Goal: Information Seeking & Learning: Learn about a topic

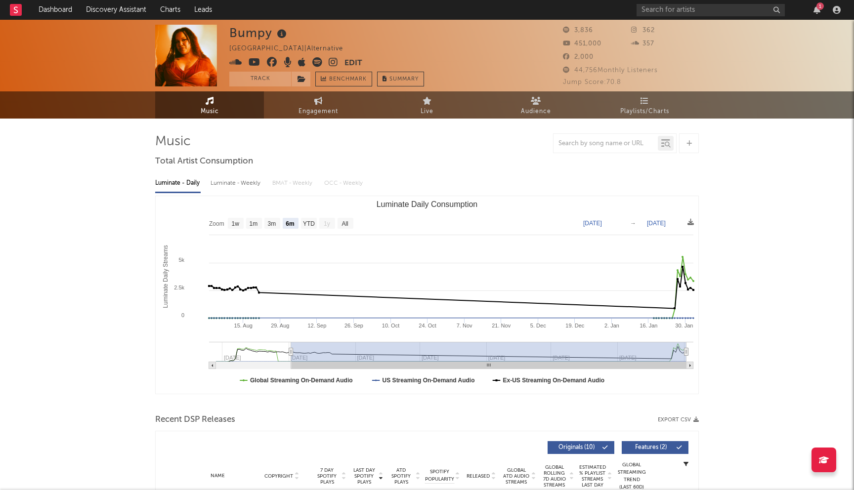
select select "6m"
click at [657, 9] on input "text" at bounding box center [711, 10] width 148 height 12
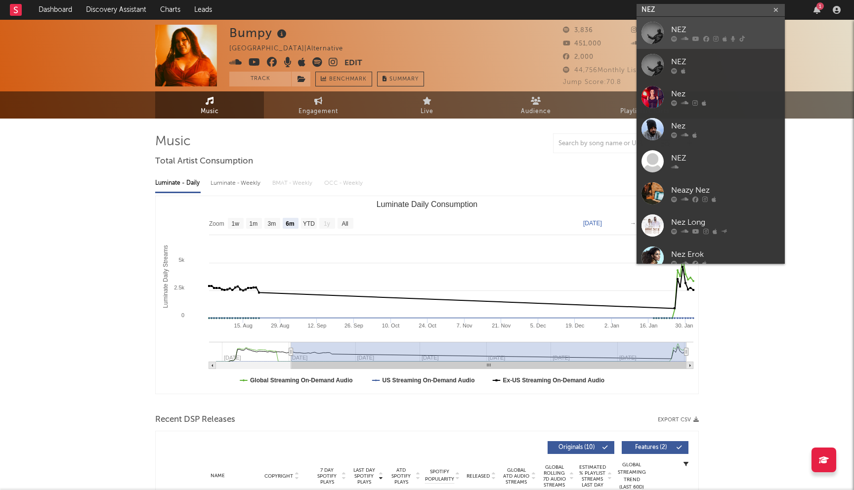
type input "NEZ"
click at [689, 31] on div "NEZ" at bounding box center [725, 30] width 109 height 12
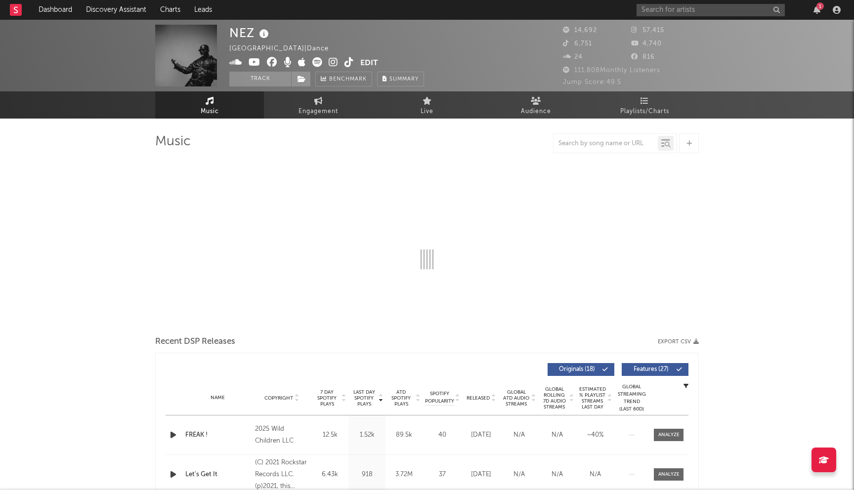
select select "6m"
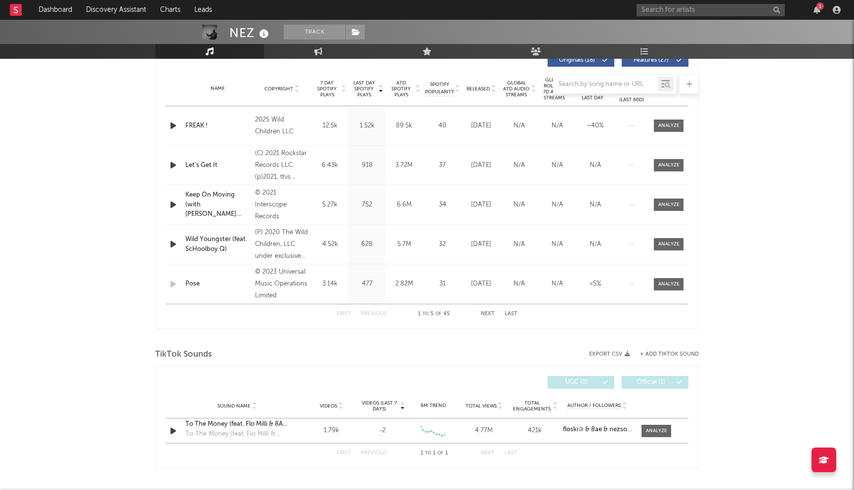
scroll to position [422, 0]
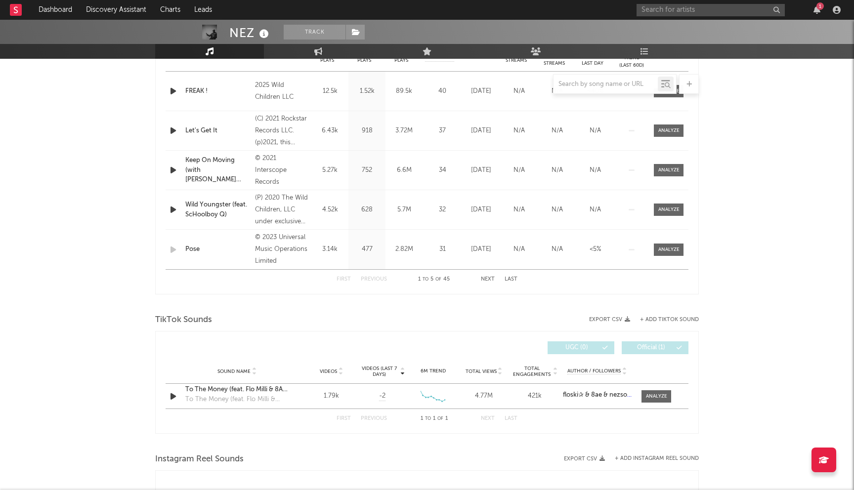
click at [482, 282] on div "First Previous 1 to 5 of 45 Next Last" at bounding box center [427, 279] width 181 height 19
click at [490, 278] on button "Next" at bounding box center [488, 279] width 14 height 5
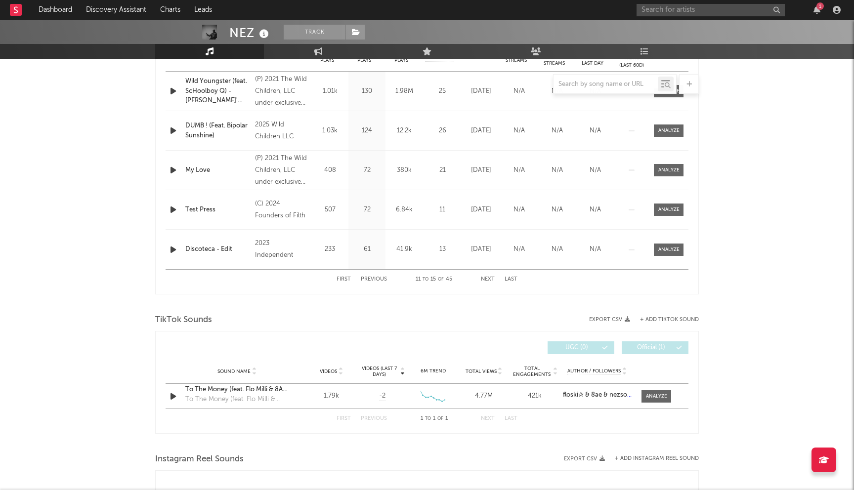
click at [490, 278] on button "Next" at bounding box center [488, 279] width 14 height 5
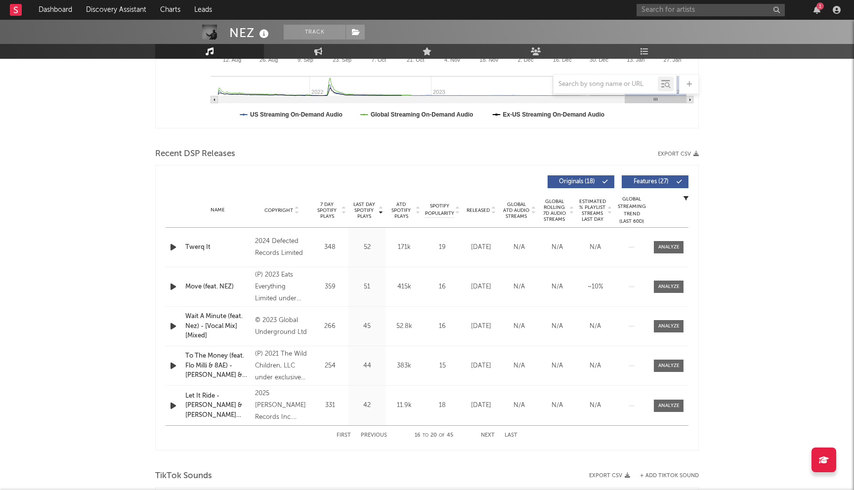
scroll to position [280, 0]
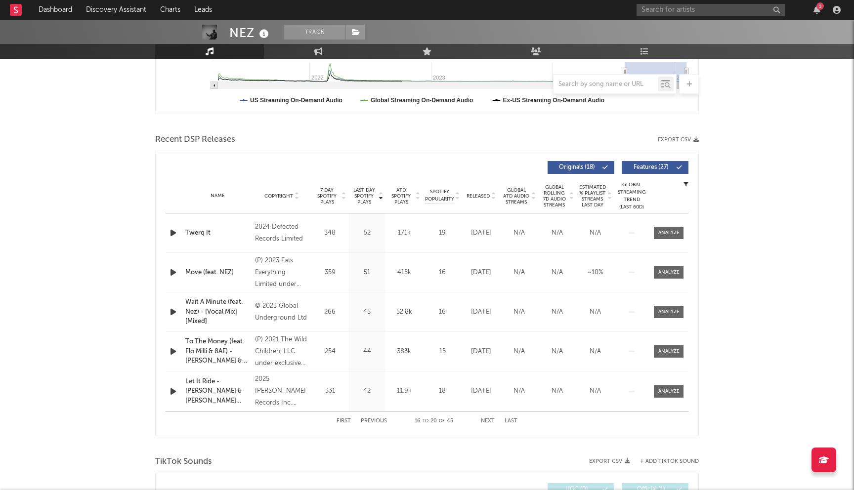
click at [372, 419] on button "Previous" at bounding box center [374, 421] width 26 height 5
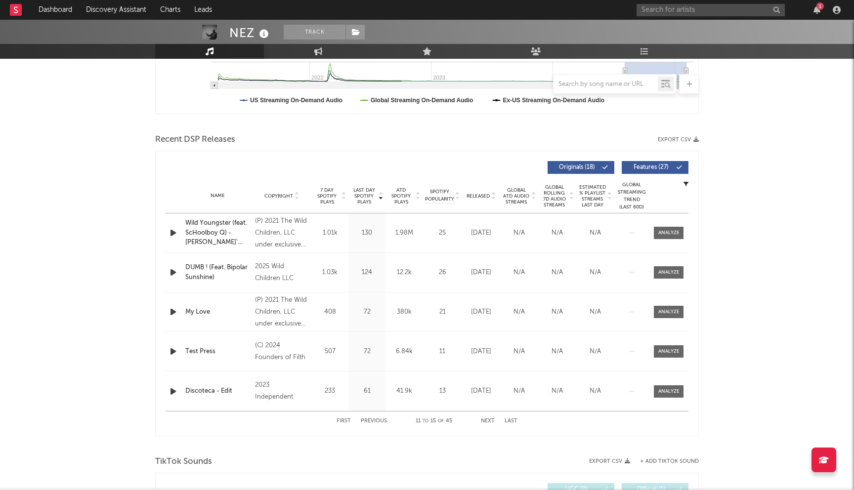
click at [372, 419] on button "Previous" at bounding box center [374, 421] width 26 height 5
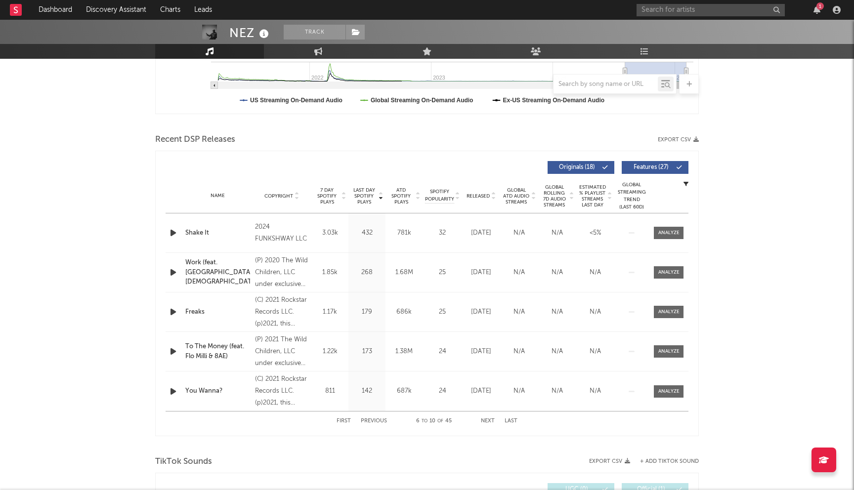
click at [372, 419] on button "Previous" at bounding box center [374, 421] width 26 height 5
click at [490, 419] on button "Next" at bounding box center [488, 421] width 14 height 5
